Goal: Browse casually

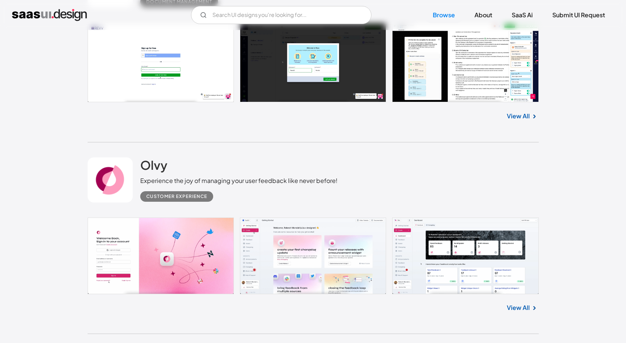
scroll to position [308, 0]
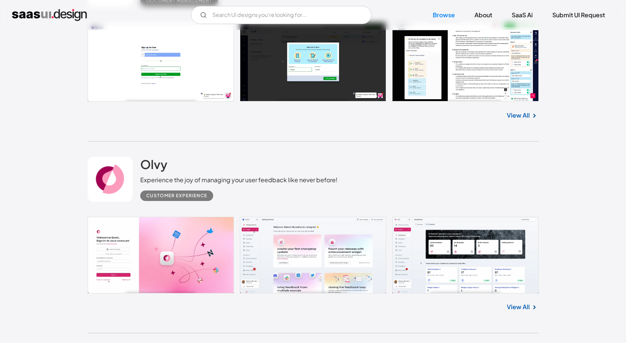
click at [443, 265] on link at bounding box center [313, 255] width 451 height 77
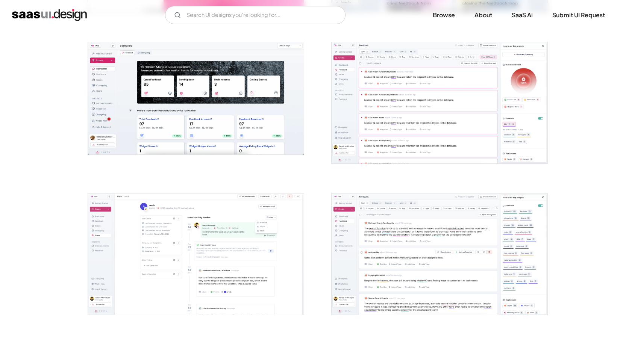
scroll to position [277, 0]
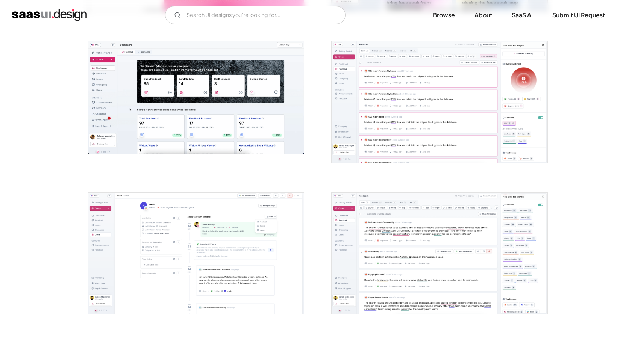
click at [145, 61] on img "open lightbox" at bounding box center [196, 97] width 216 height 112
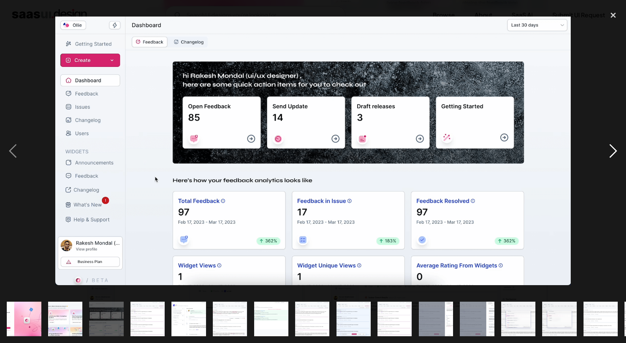
click at [615, 153] on div "next image" at bounding box center [613, 151] width 26 height 288
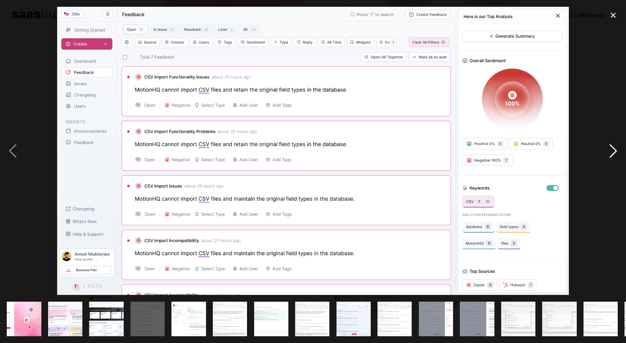
click at [615, 153] on div "next image" at bounding box center [613, 151] width 26 height 288
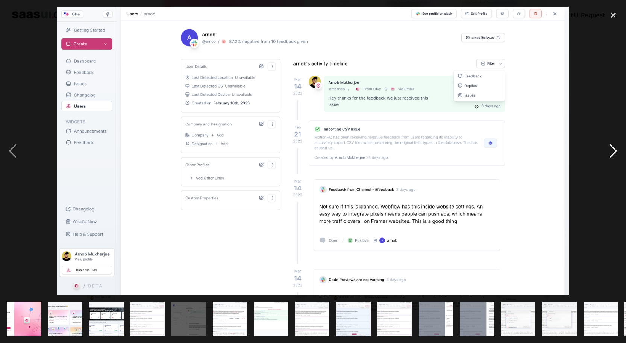
click at [615, 153] on div "next image" at bounding box center [613, 151] width 26 height 288
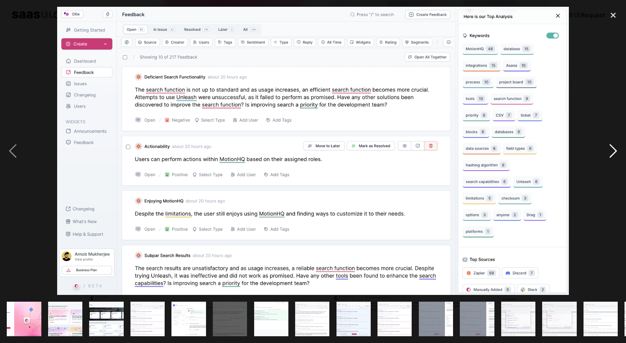
click at [615, 153] on div "next image" at bounding box center [613, 151] width 26 height 288
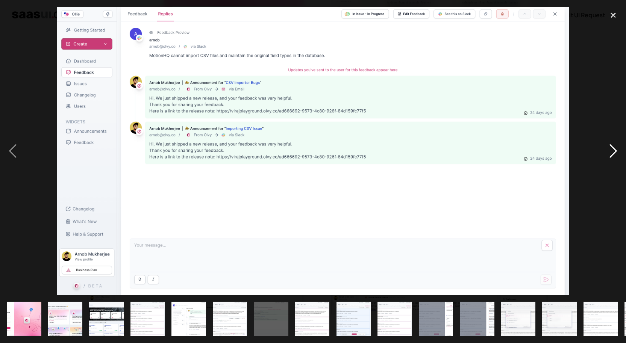
click at [615, 153] on div "next image" at bounding box center [613, 151] width 26 height 288
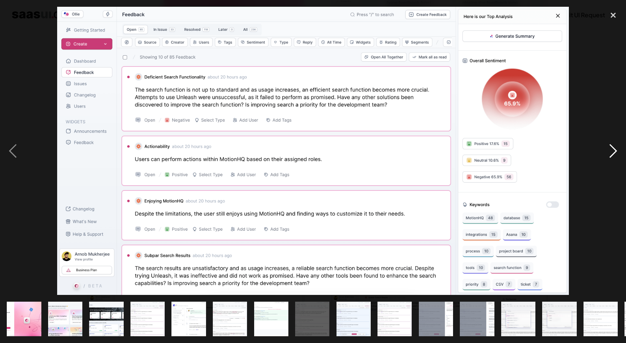
click at [615, 153] on div "next image" at bounding box center [613, 151] width 26 height 288
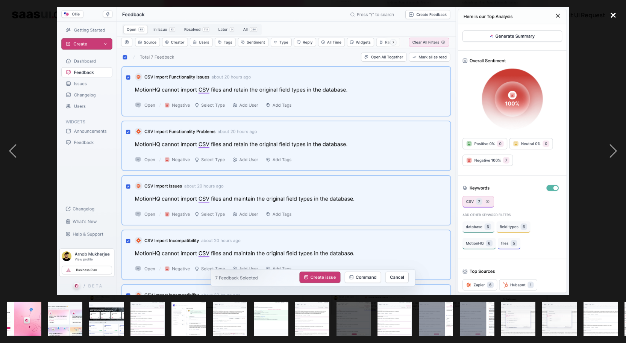
click at [612, 19] on div "close lightbox" at bounding box center [613, 15] width 26 height 17
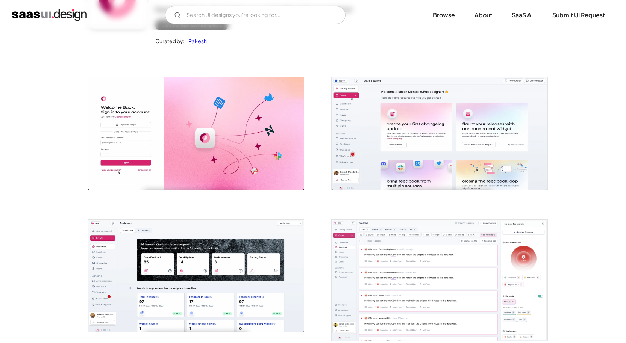
scroll to position [0, 0]
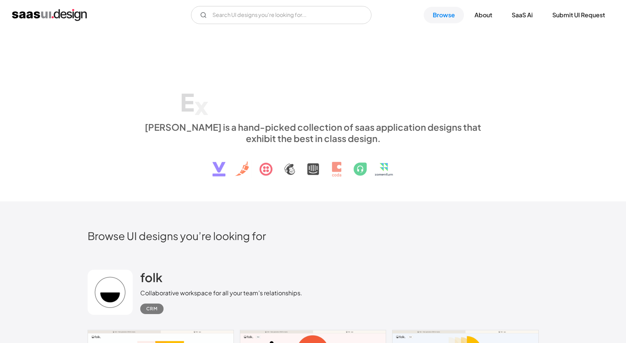
scroll to position [308, 0]
